Goal: Task Accomplishment & Management: Manage account settings

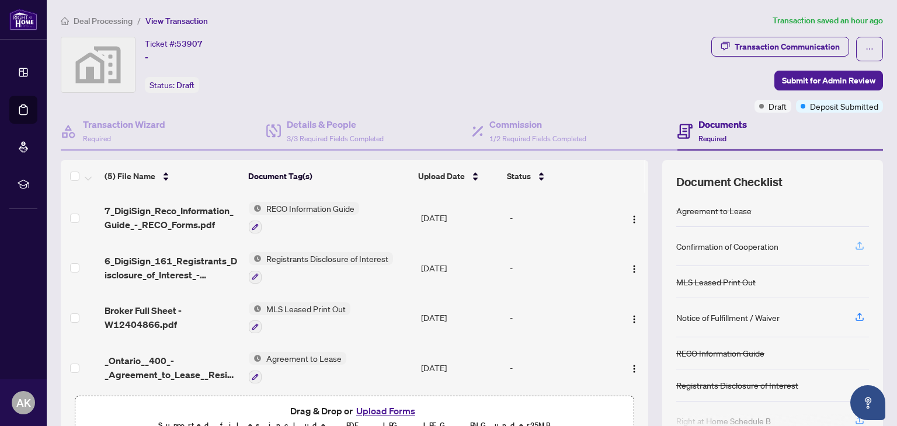
click at [857, 242] on icon "button" at bounding box center [859, 245] width 5 height 6
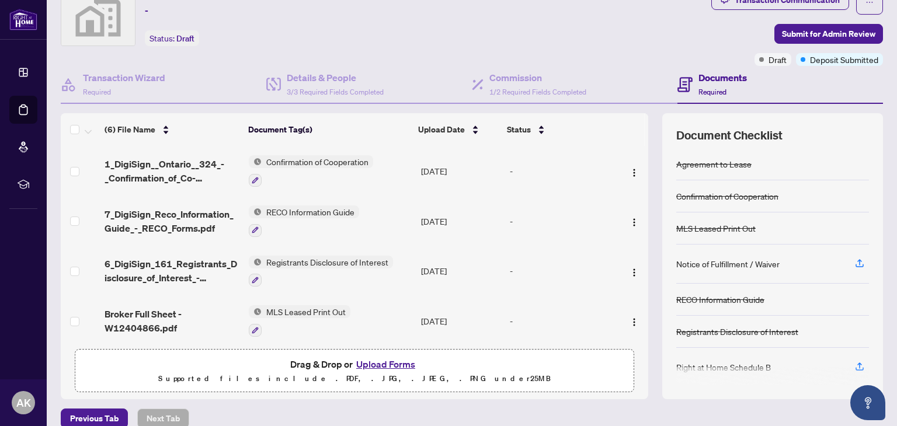
scroll to position [61, 0]
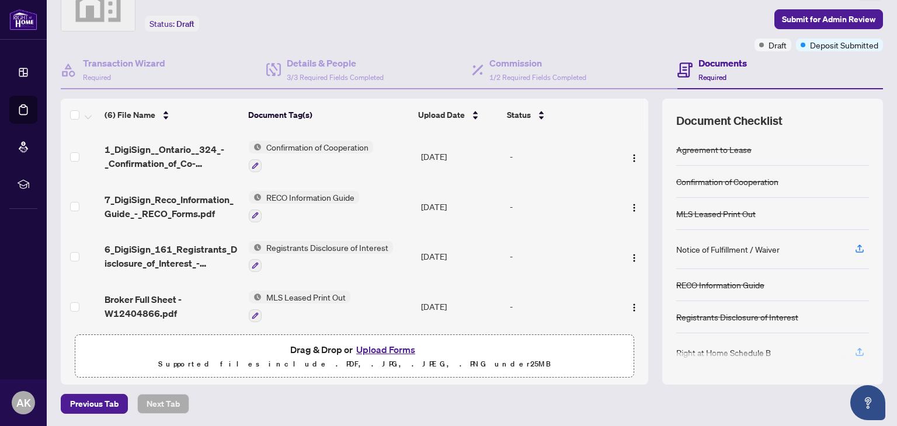
click at [854, 349] on icon "button" at bounding box center [859, 352] width 11 height 11
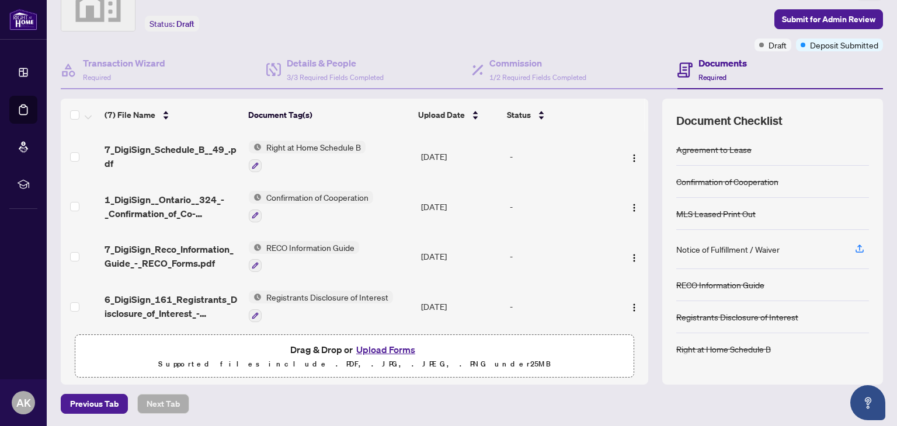
click at [364, 347] on button "Upload Forms" at bounding box center [386, 349] width 66 height 15
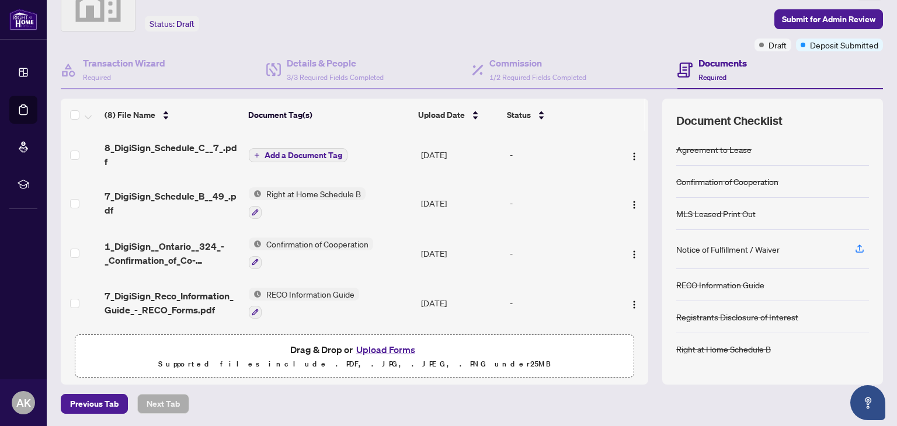
click at [308, 151] on span "Add a Document Tag" at bounding box center [303, 155] width 78 height 8
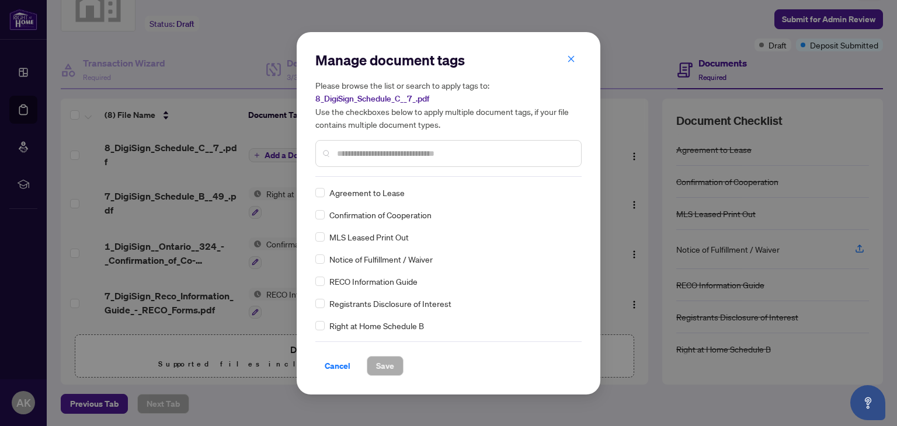
click at [373, 172] on div "Manage document tags Please browse the list or search to apply tags to: 8_DigiS…" at bounding box center [448, 114] width 266 height 126
click at [386, 155] on input "text" at bounding box center [454, 153] width 235 height 13
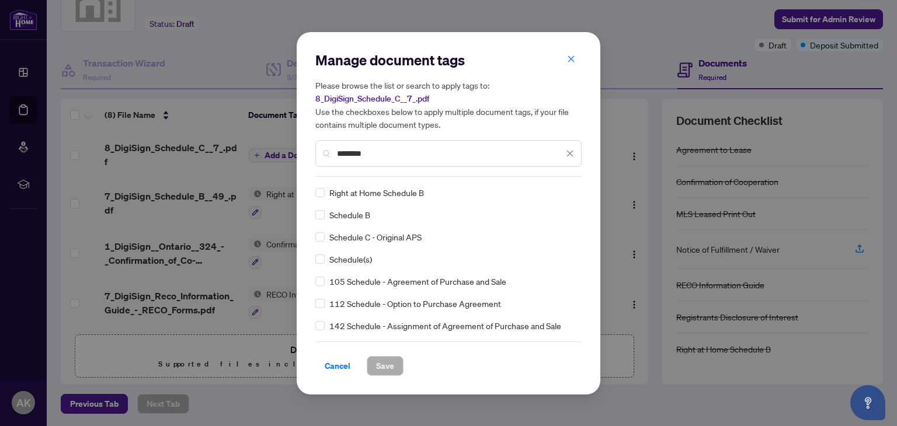
type input "********"
click at [345, 262] on span "Schedule(s)" at bounding box center [350, 259] width 43 height 13
click at [323, 260] on div "Schedule(s)" at bounding box center [444, 259] width 259 height 13
click at [390, 366] on span "Save" at bounding box center [385, 366] width 18 height 19
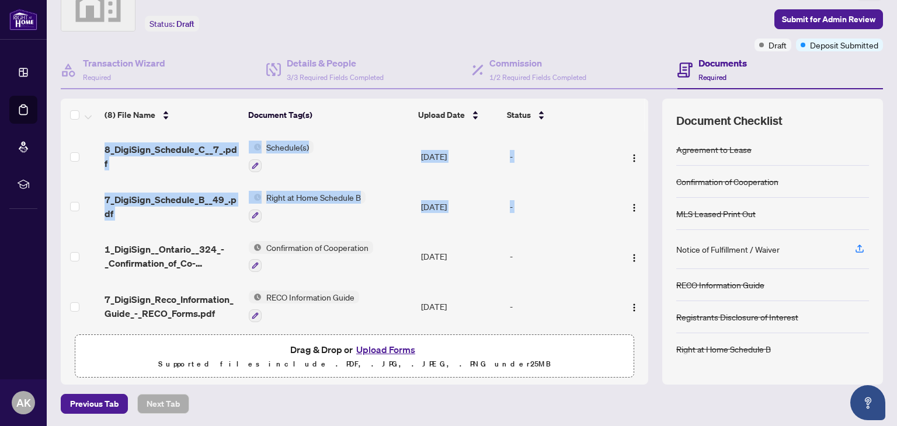
drag, startPoint x: 633, startPoint y: 192, endPoint x: 645, endPoint y: 246, distance: 55.0
click at [645, 246] on div "(8) File Name Document Tag(s) Upload Date Status 8_DigiSign_Schedule_C__7_.pdf …" at bounding box center [472, 242] width 822 height 286
click at [640, 215] on div "(8) File Name Document Tag(s) Upload Date Status 8_DigiSign_Schedule_C__7_.pdf …" at bounding box center [472, 242] width 822 height 286
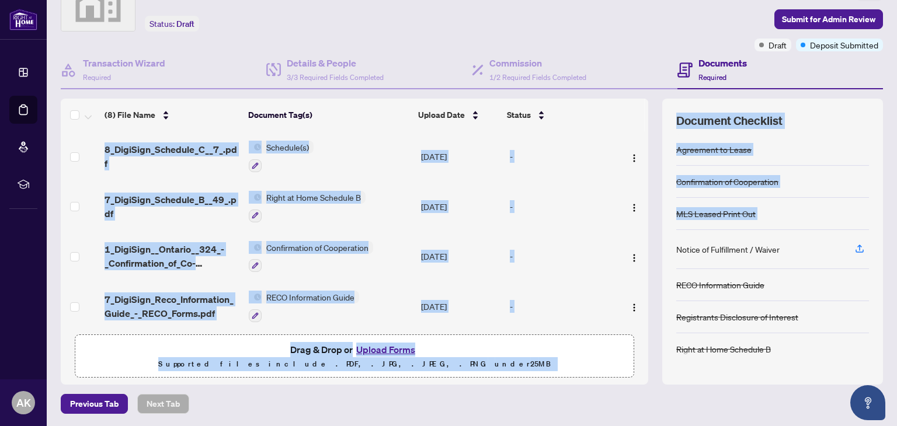
drag, startPoint x: 639, startPoint y: 208, endPoint x: 652, endPoint y: 258, distance: 51.3
click at [652, 258] on div "(8) File Name Document Tag(s) Upload Date Status 8_DigiSign_Schedule_C__7_.pdf …" at bounding box center [472, 242] width 822 height 286
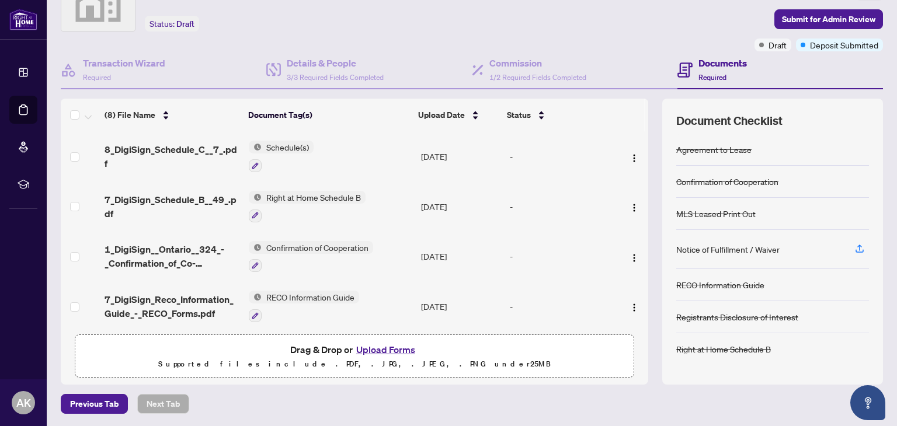
click at [710, 68] on div "Documents Required" at bounding box center [722, 69] width 48 height 27
